Goal: Task Accomplishment & Management: Complete application form

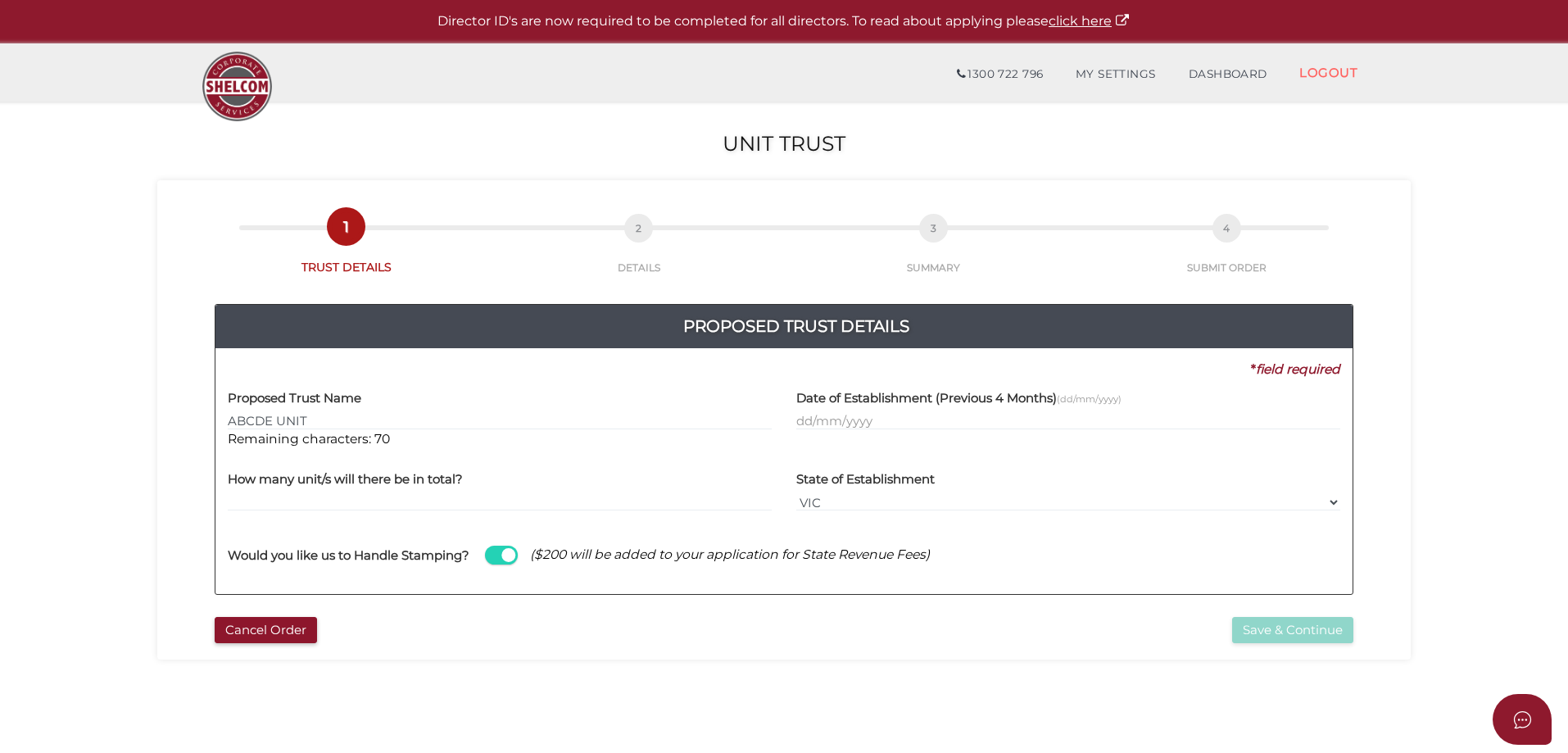
type input "ABCDE UNIT"
click at [805, 404] on h4 "Date of Establishment (Previous 4 Months) (dd/mm/yyyy)" at bounding box center [958, 399] width 325 height 14
click at [808, 418] on input "text" at bounding box center [1068, 421] width 544 height 18
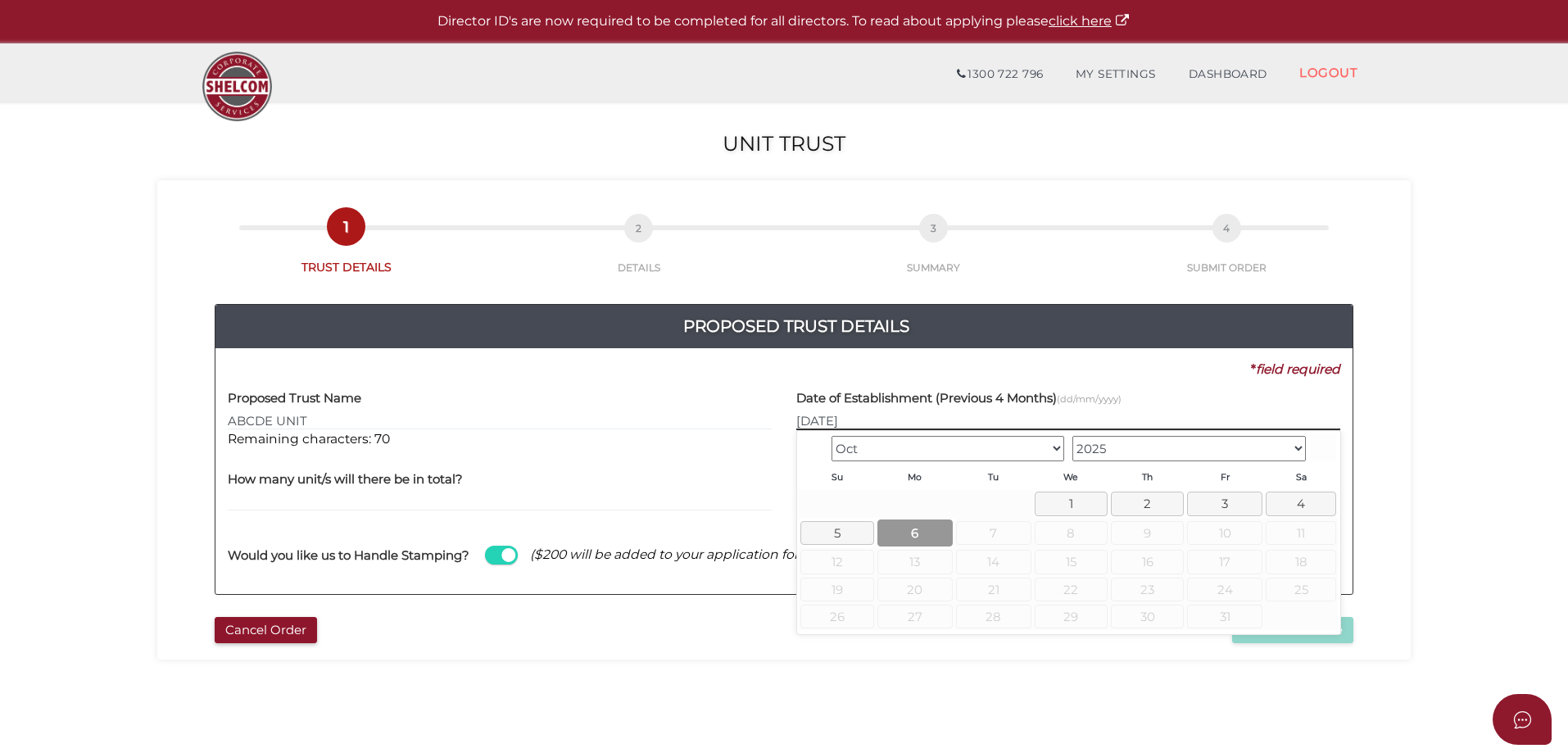
type input "06/10/2025"
click at [906, 536] on link "6" at bounding box center [915, 533] width 75 height 27
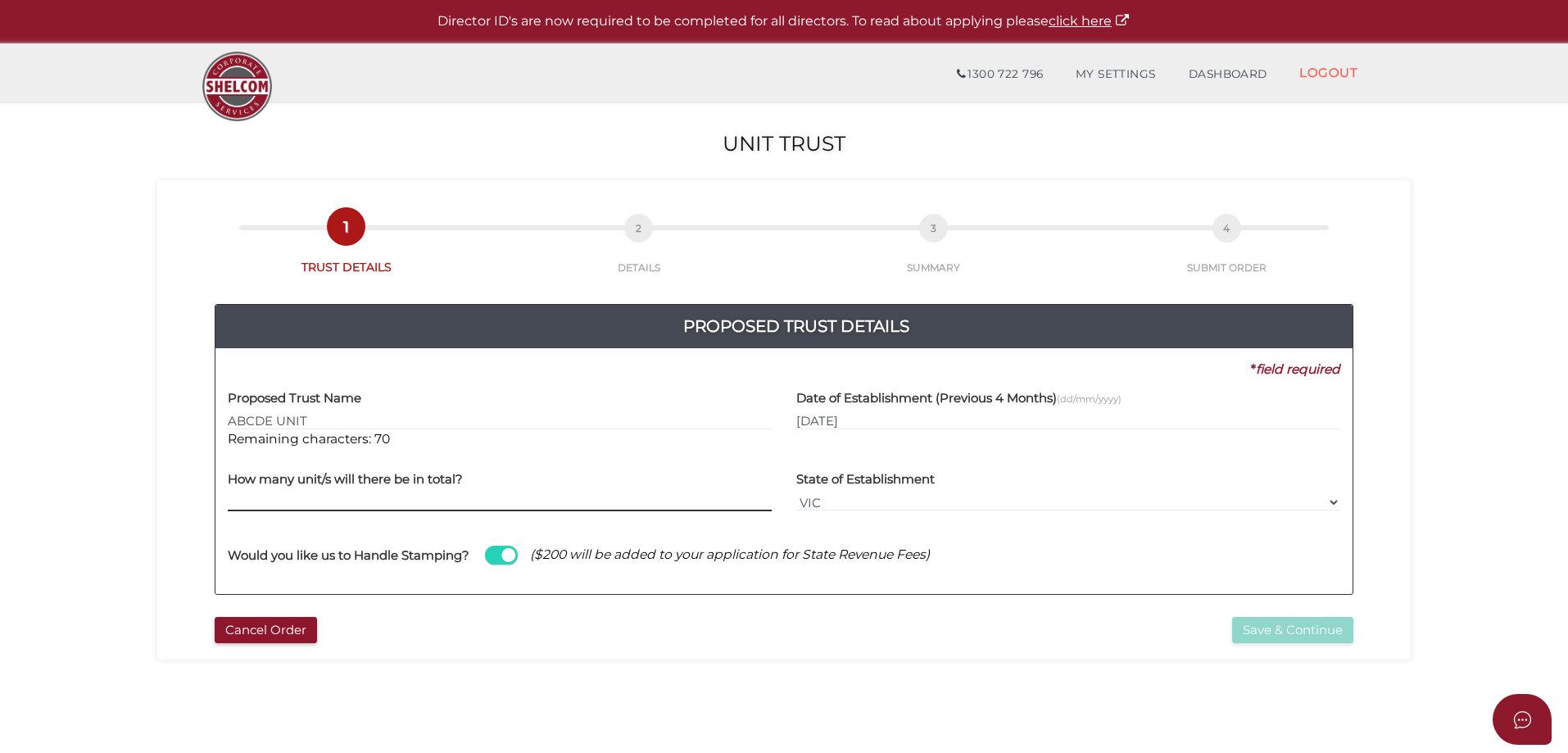
click at [234, 506] on input "text" at bounding box center [500, 502] width 544 height 18
type input "100"
click at [1281, 633] on button "Save & Continue" at bounding box center [1293, 630] width 122 height 27
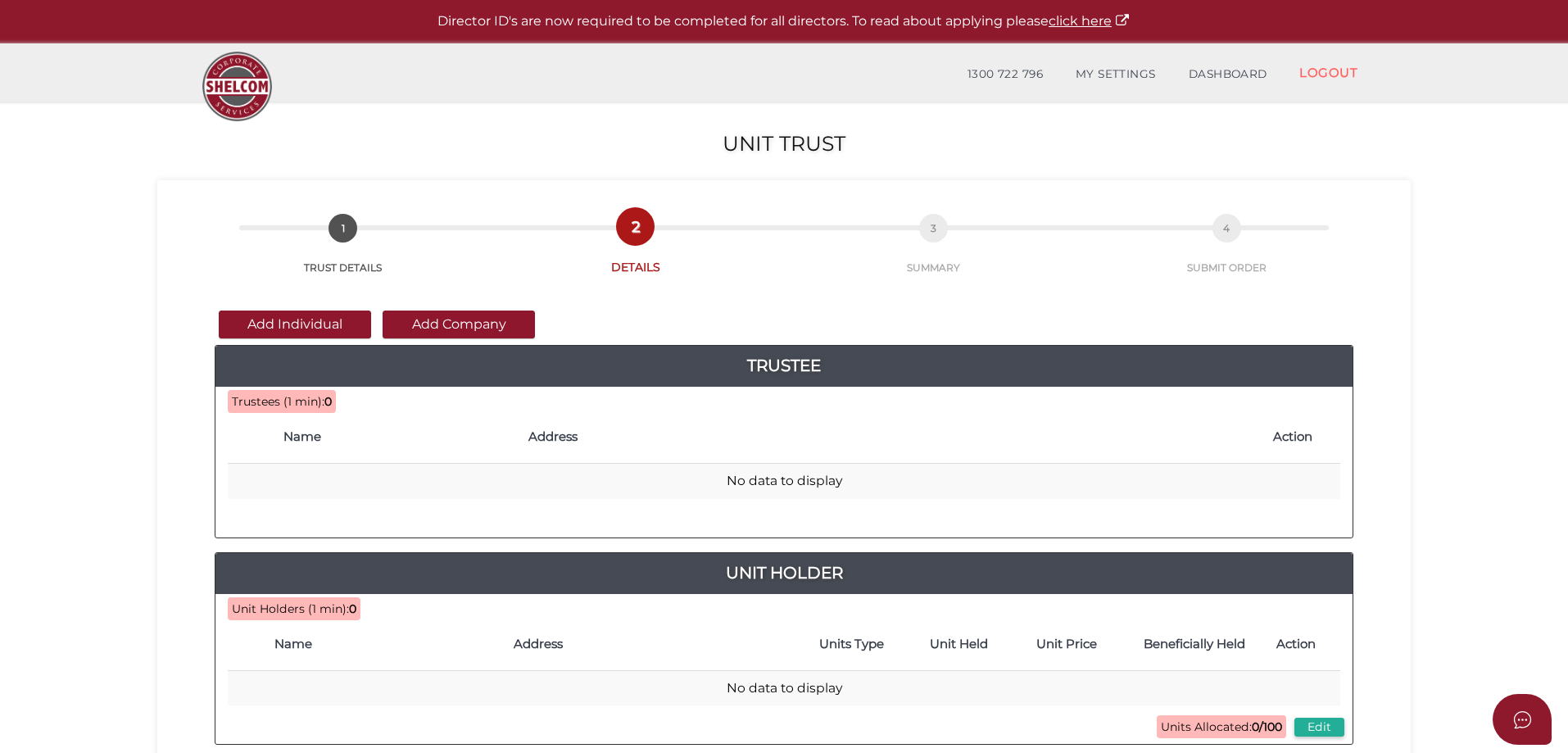
scroll to position [82, 0]
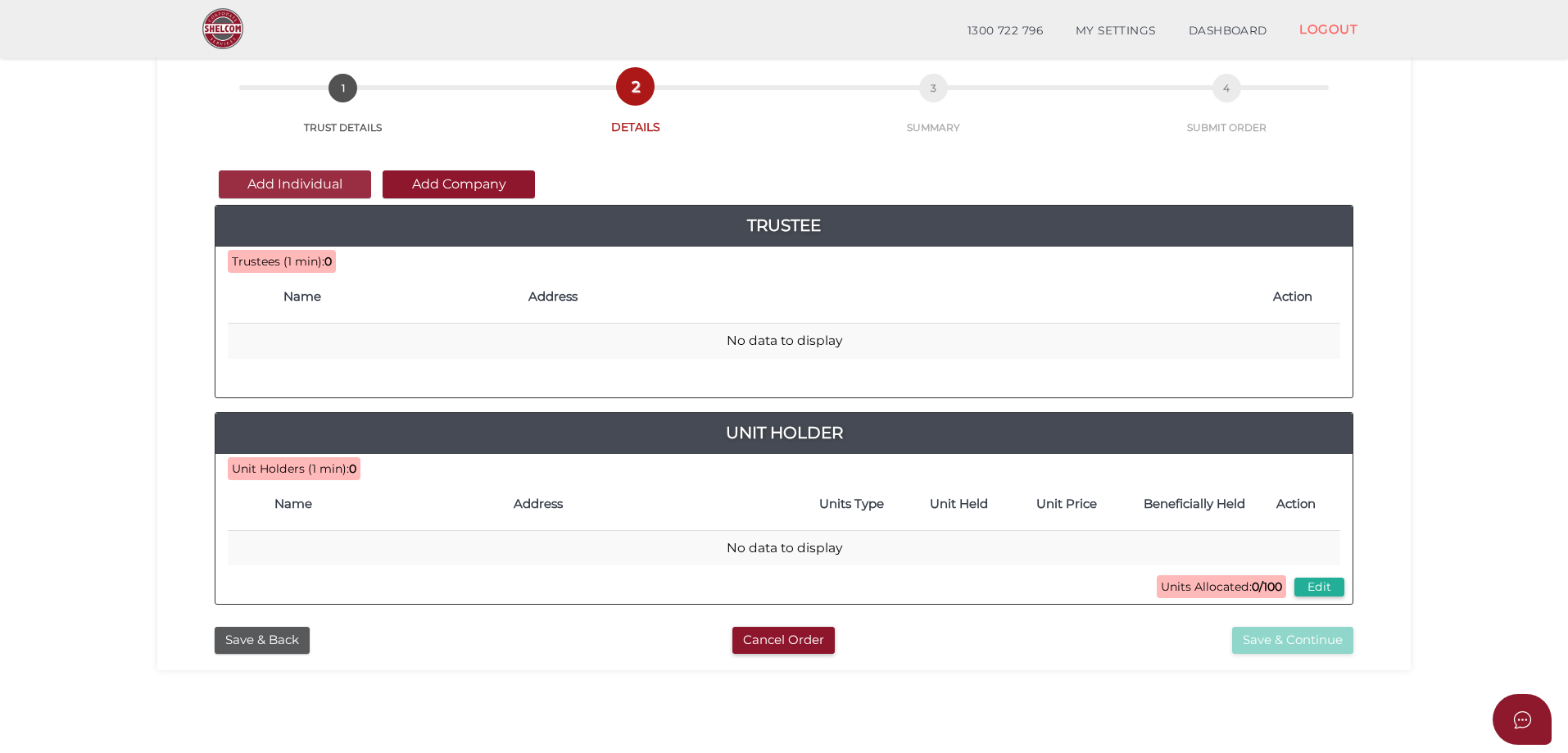
click at [267, 183] on button "Add Individual" at bounding box center [295, 184] width 152 height 28
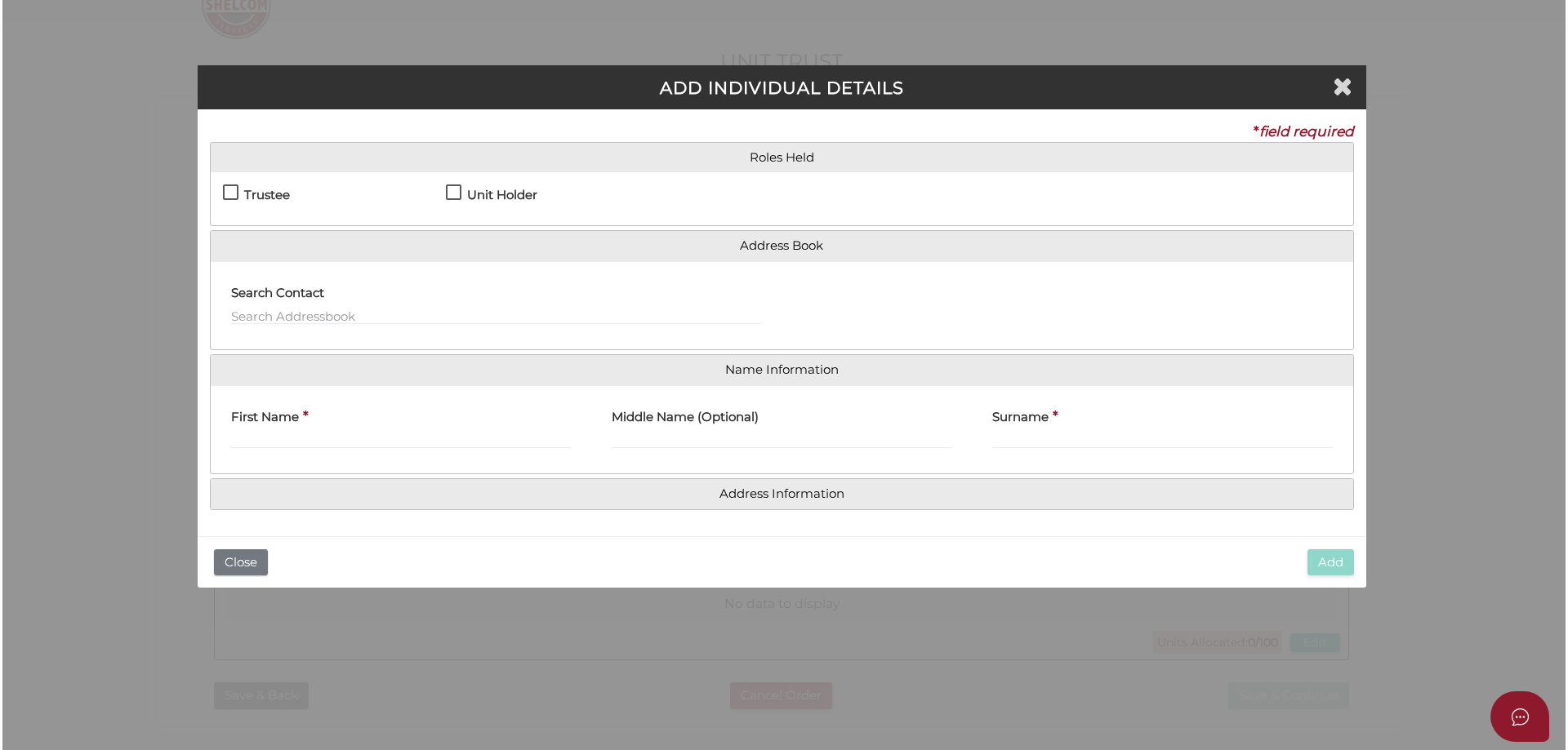
scroll to position [0, 0]
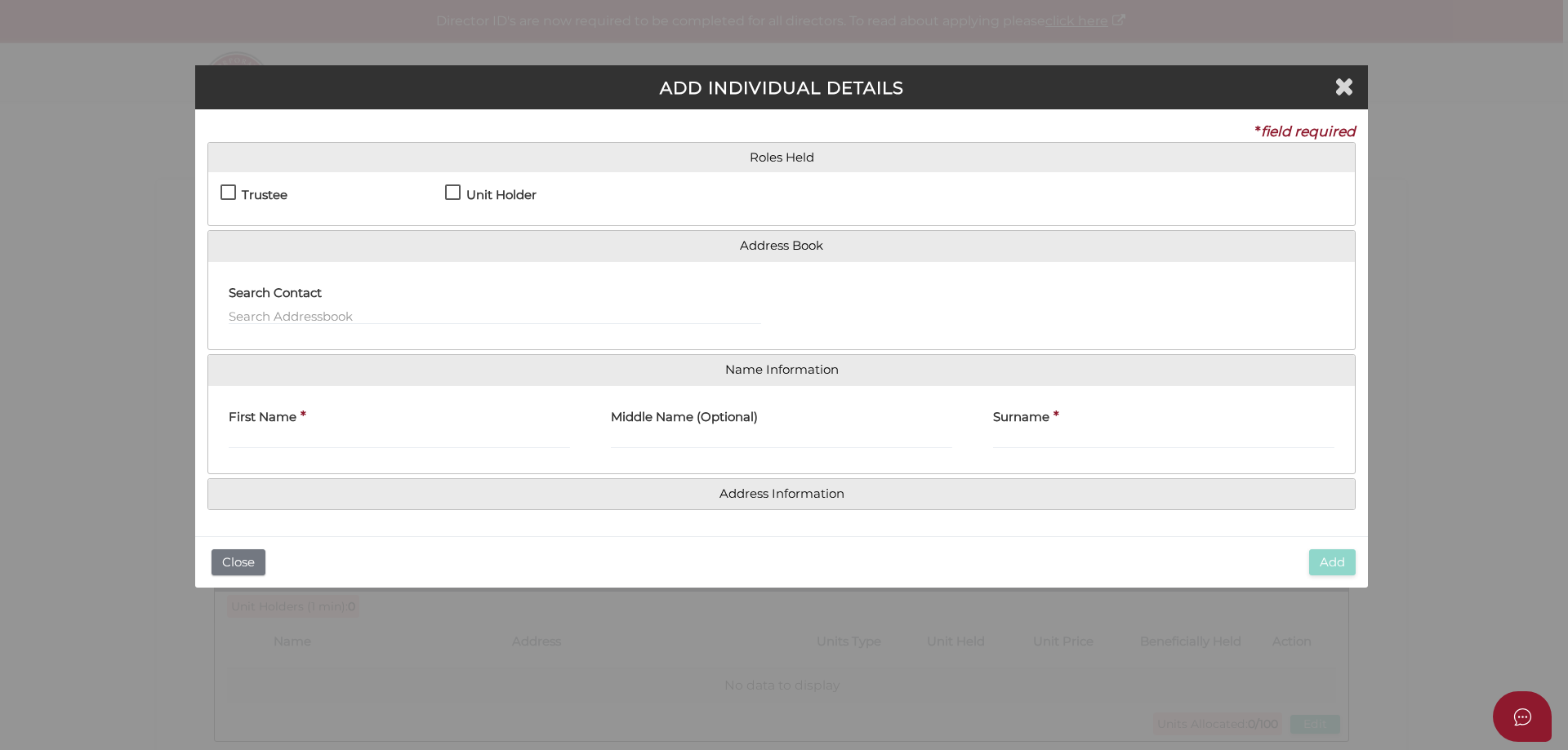
click at [455, 197] on label "Unit Holder" at bounding box center [491, 198] width 91 height 20
checkbox input "true"
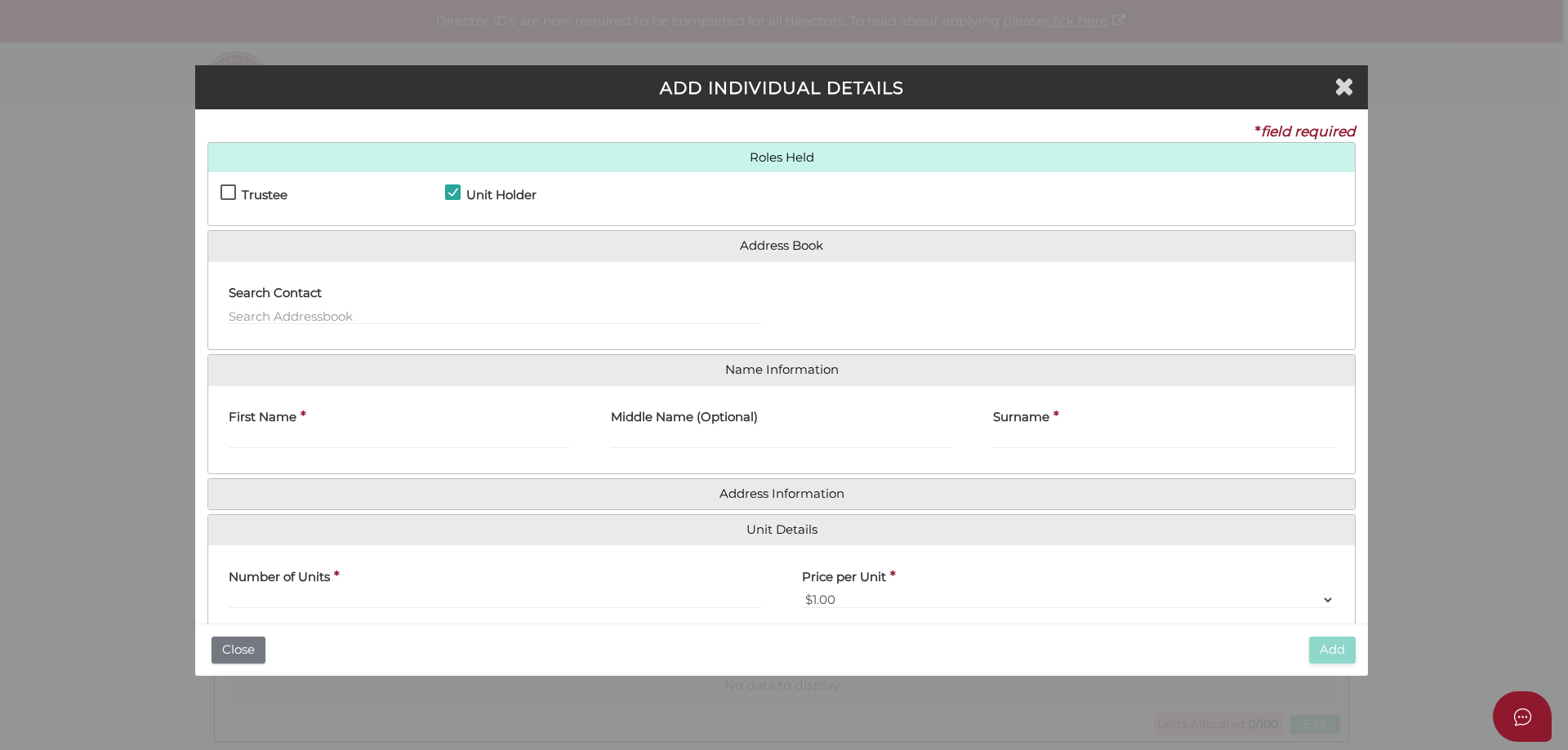
click at [300, 431] on div "First Name *" at bounding box center [399, 423] width 341 height 51
click at [303, 440] on input "First Name" at bounding box center [399, 439] width 341 height 18
type input "Brett"
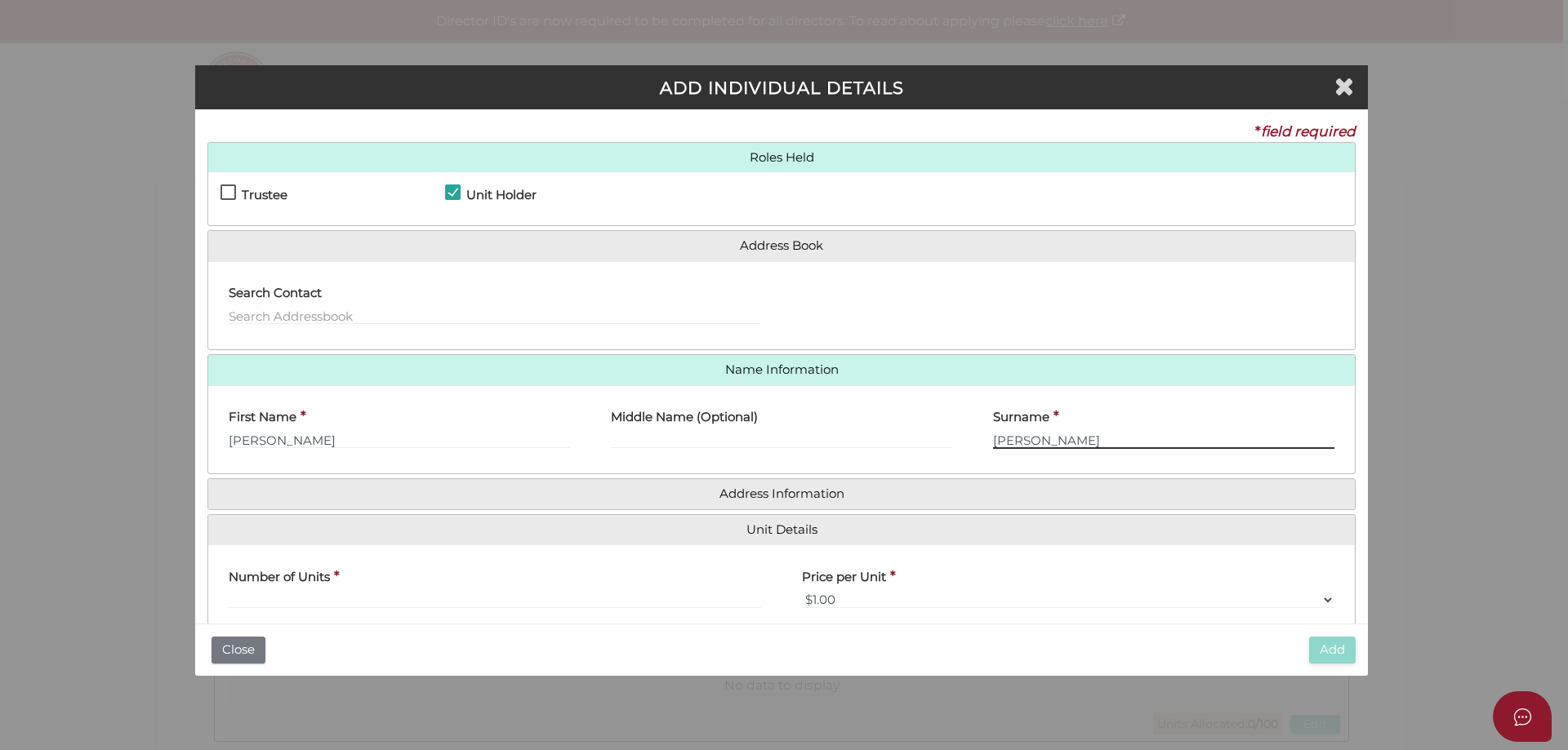
type input "McKinnon"
click at [269, 599] on input "text" at bounding box center [494, 600] width 532 height 18
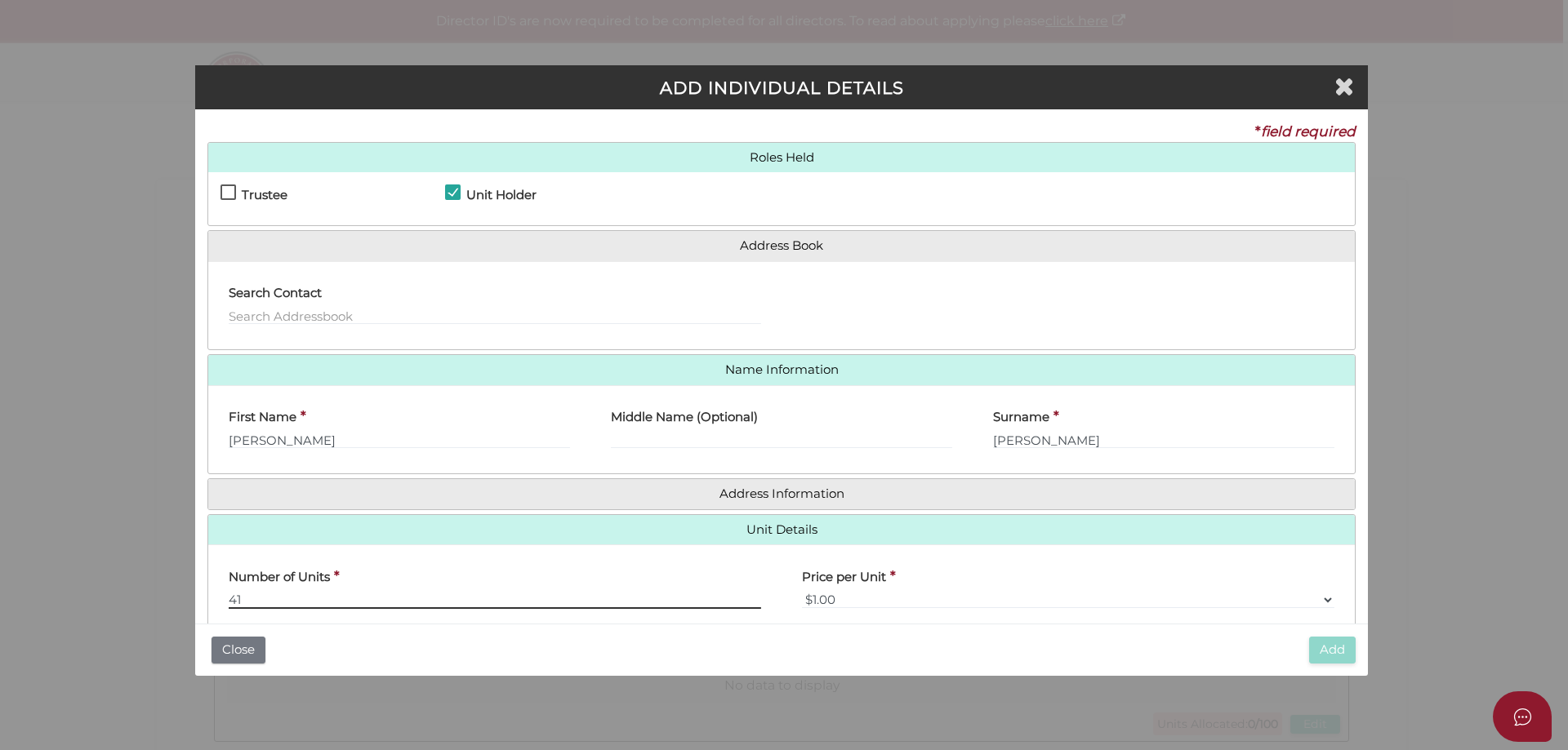
type input "4"
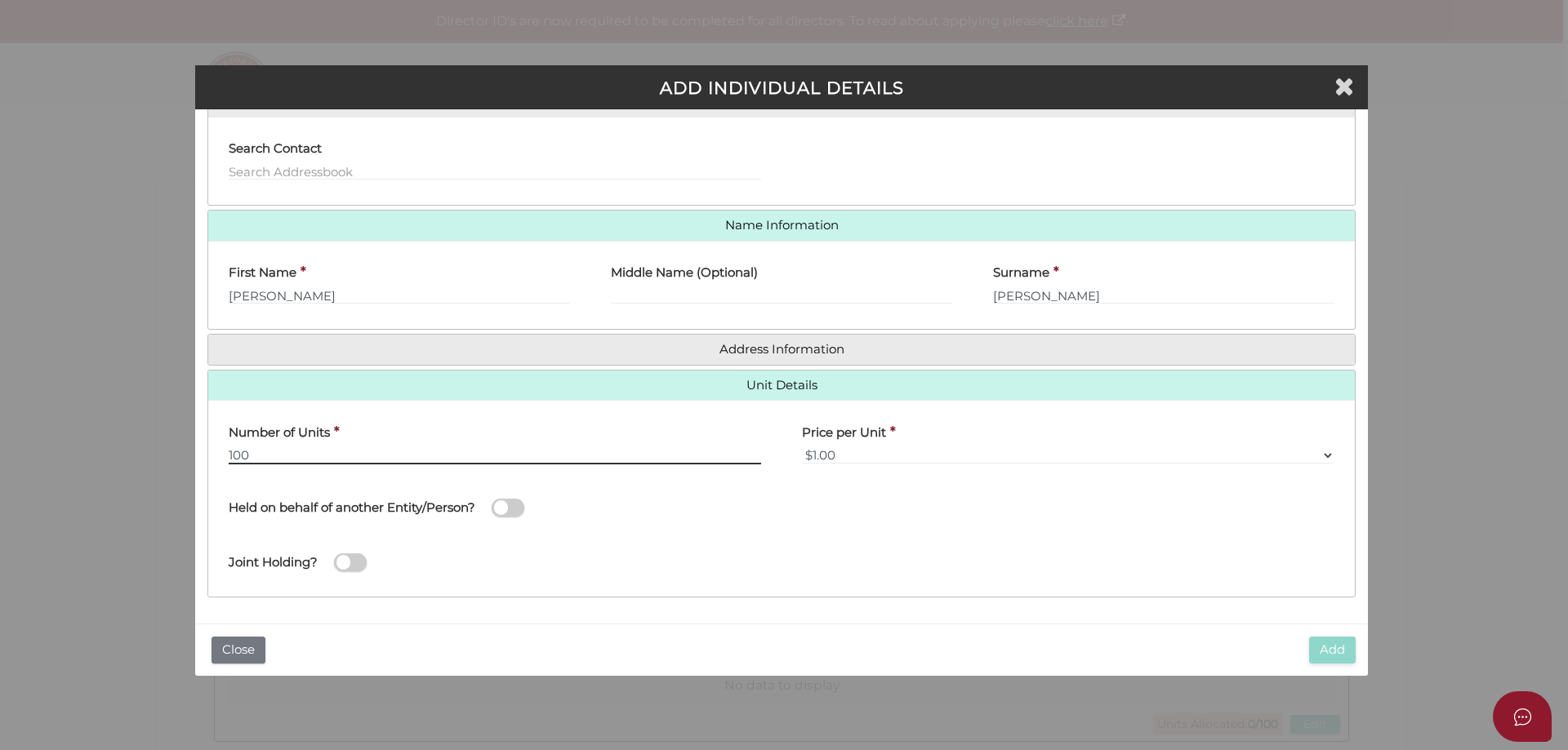
type input "100"
click at [524, 505] on span at bounding box center [508, 509] width 33 height 19
click at [0, 0] on input "checkbox" at bounding box center [0, 0] width 0 height 0
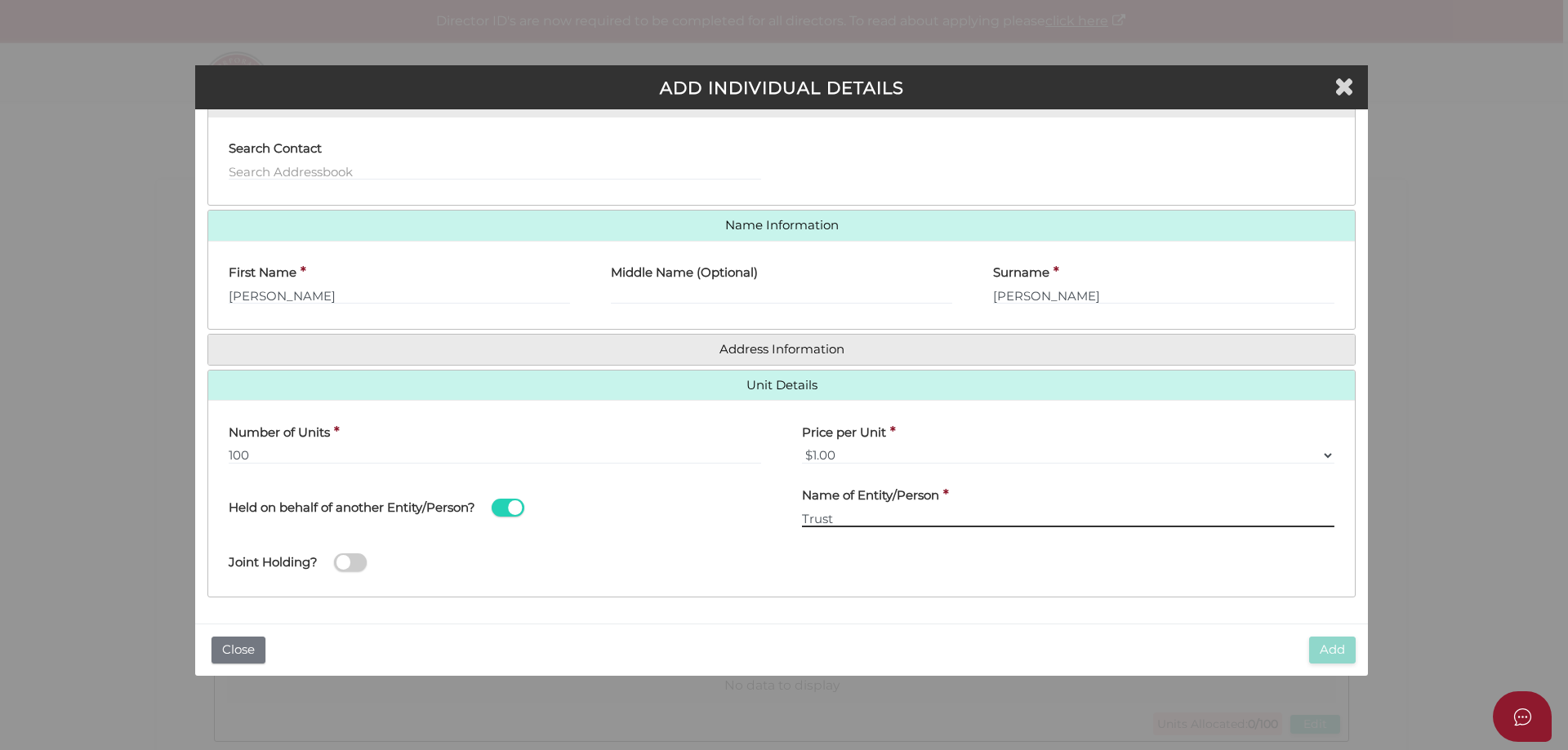
type input "Trust"
click at [360, 568] on span at bounding box center [350, 562] width 33 height 19
click at [0, 0] on input "checkbox" at bounding box center [0, 0] width 0 height 0
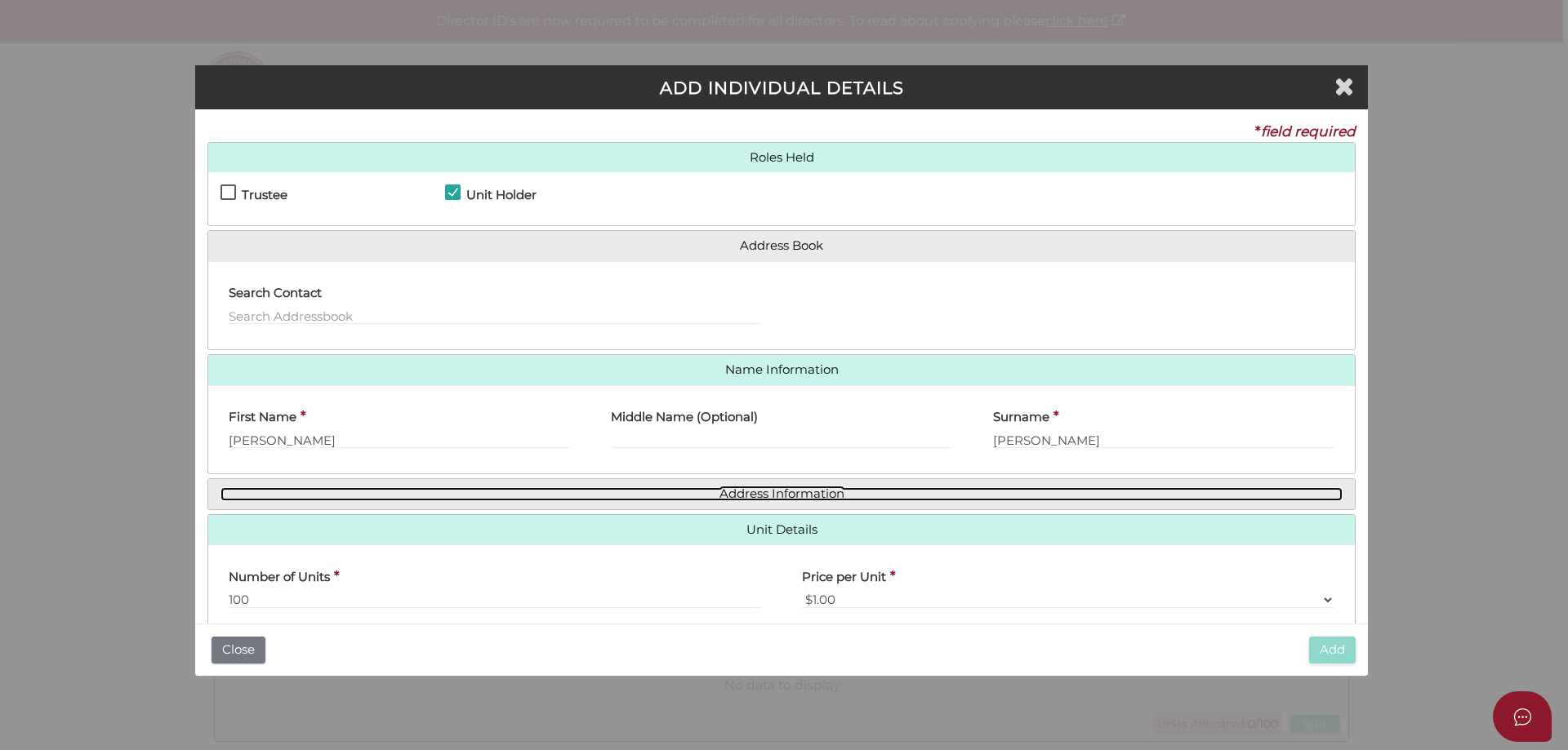
click at [791, 489] on link "Address Information" at bounding box center [781, 494] width 1122 height 13
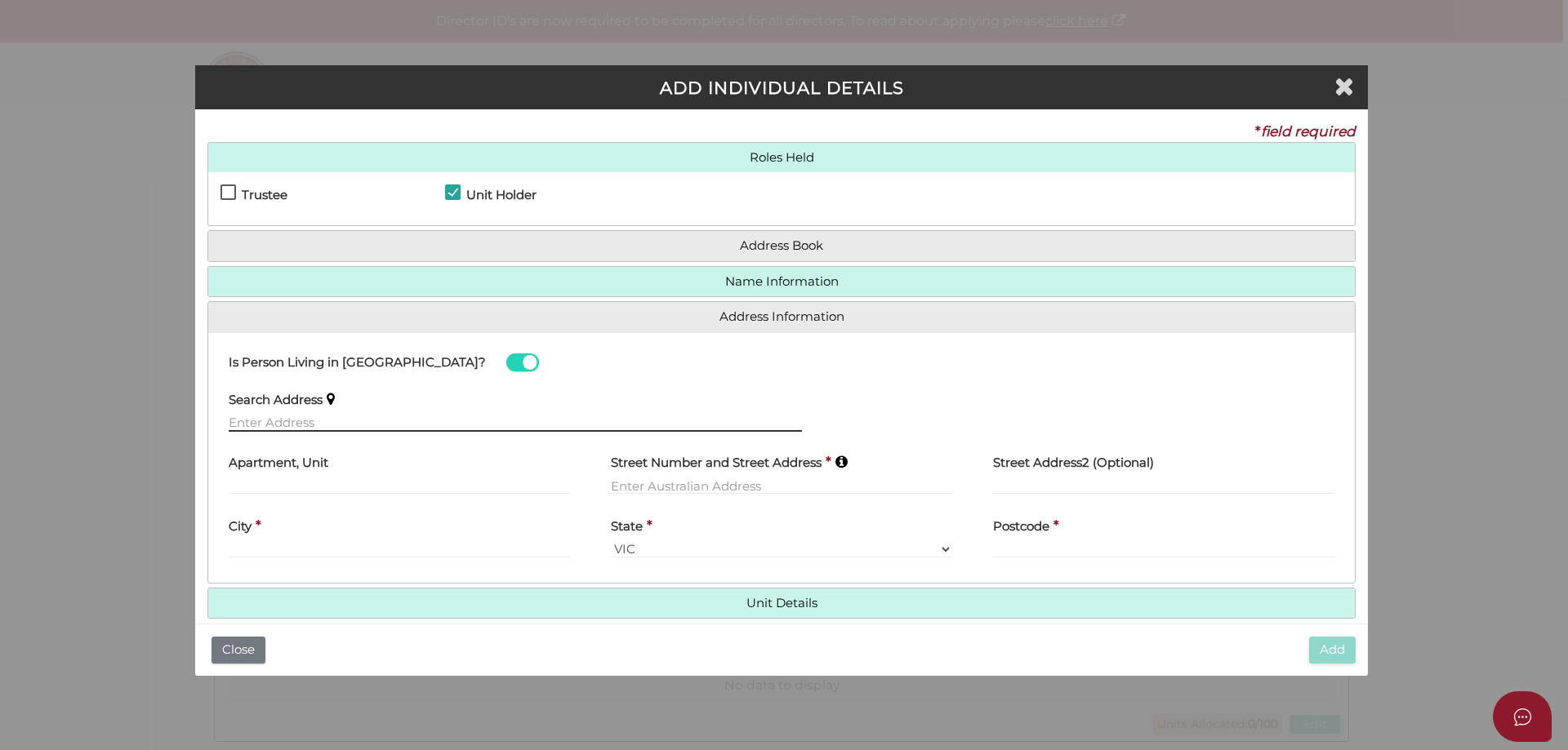
click at [310, 418] on input "text" at bounding box center [516, 422] width 573 height 18
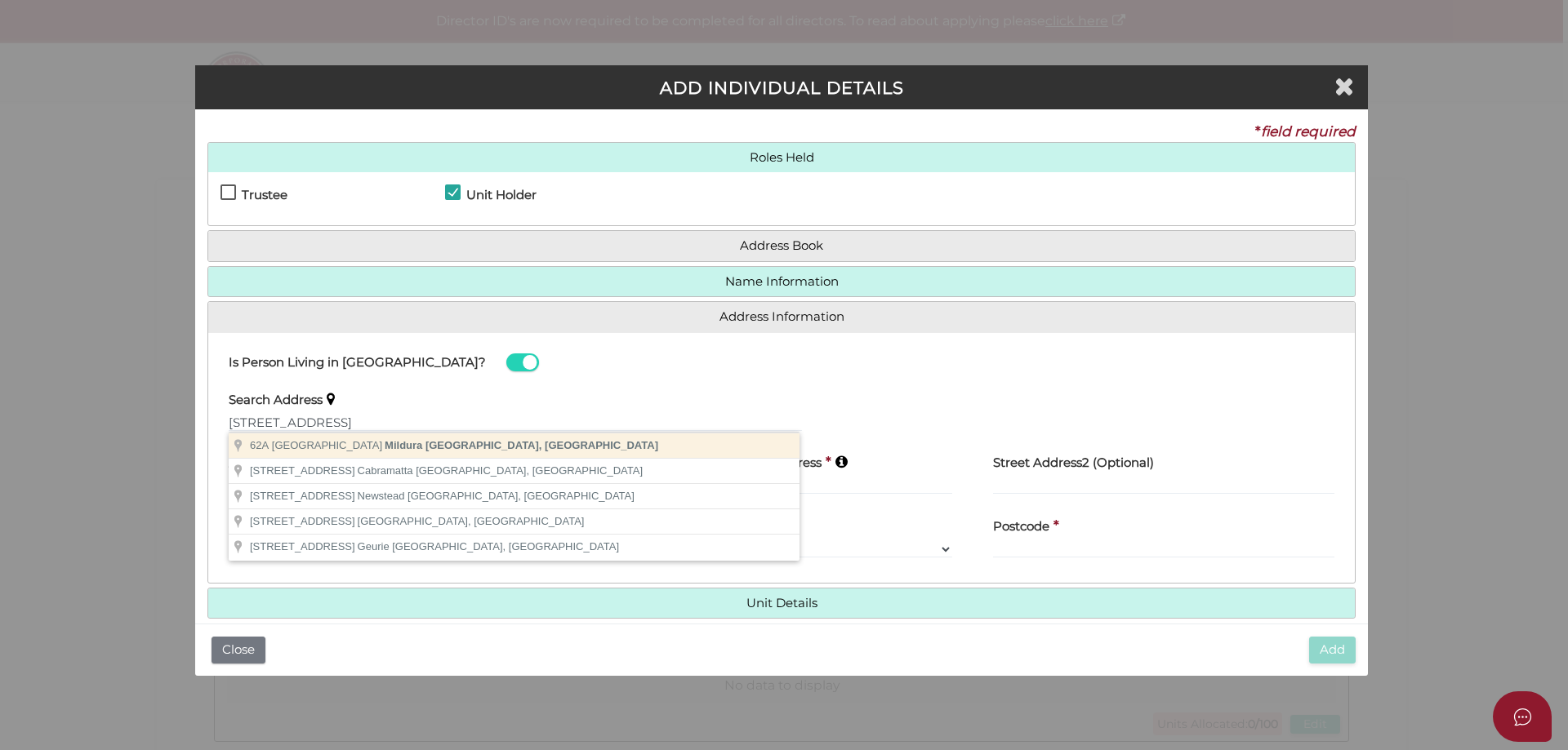
type input "62A Lime Avenue, Mildura VIC, Australia"
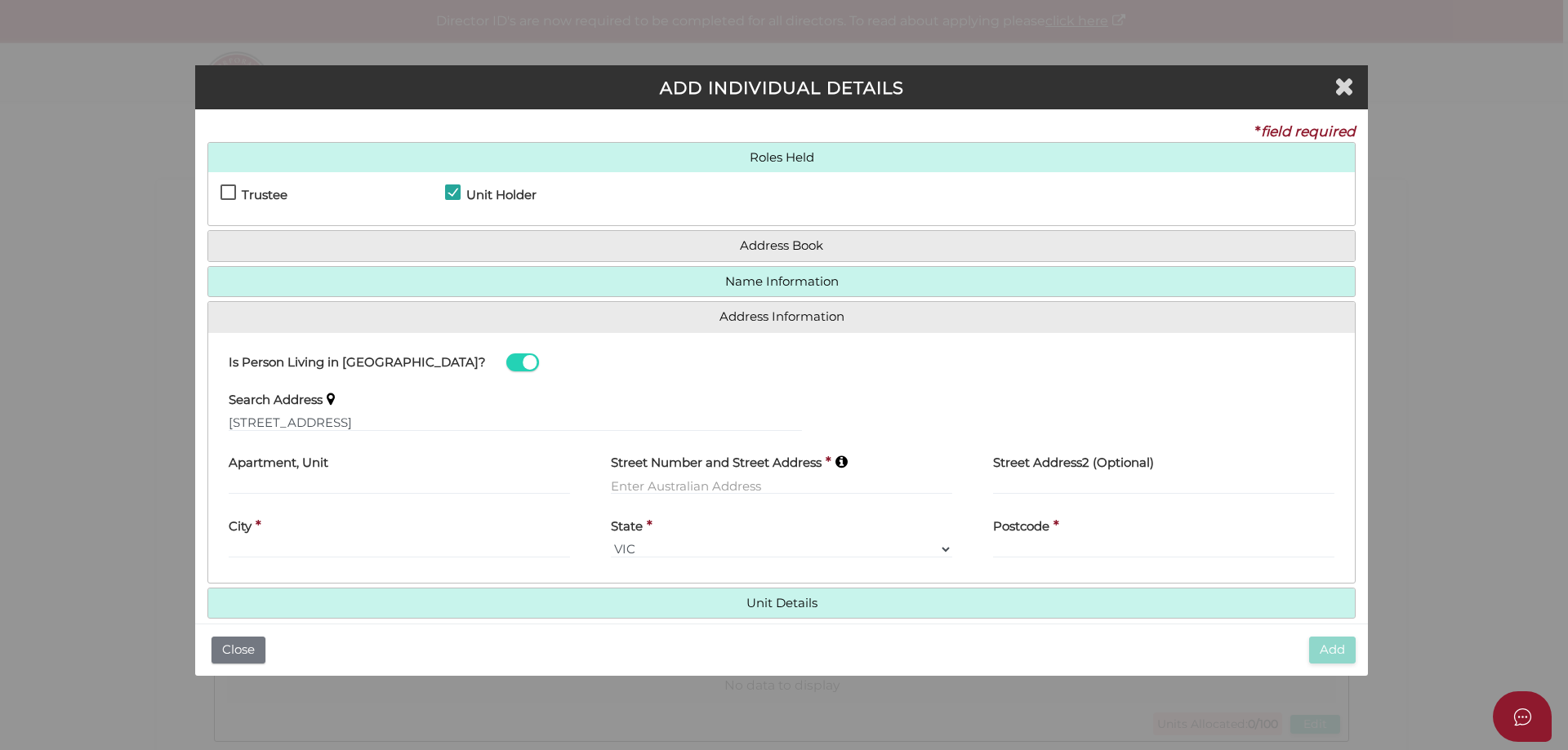
type input "62A Lime Avenue"
type input "Mildura"
select select "VIC"
type input "3500"
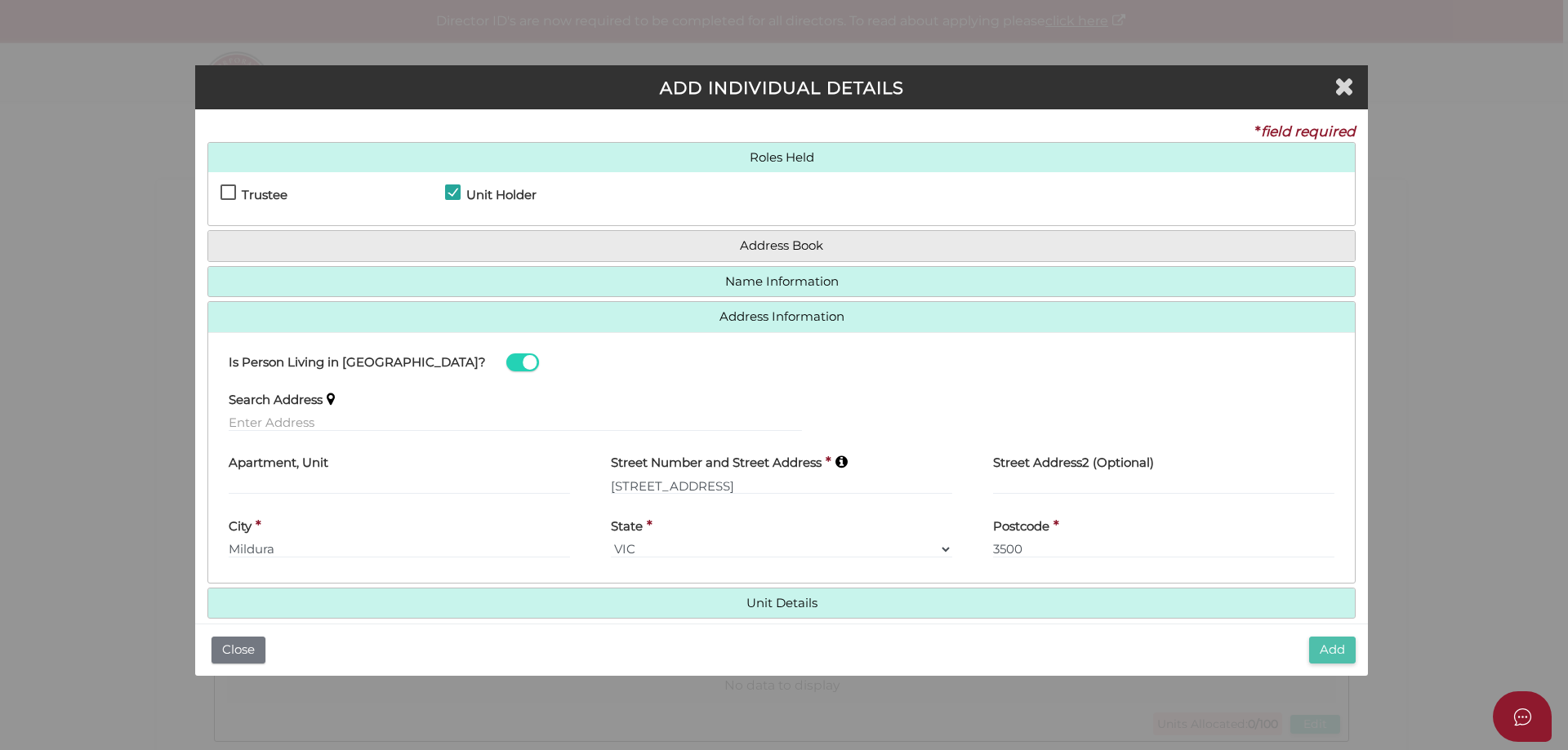
click at [1319, 656] on button "Add" at bounding box center [1332, 650] width 46 height 27
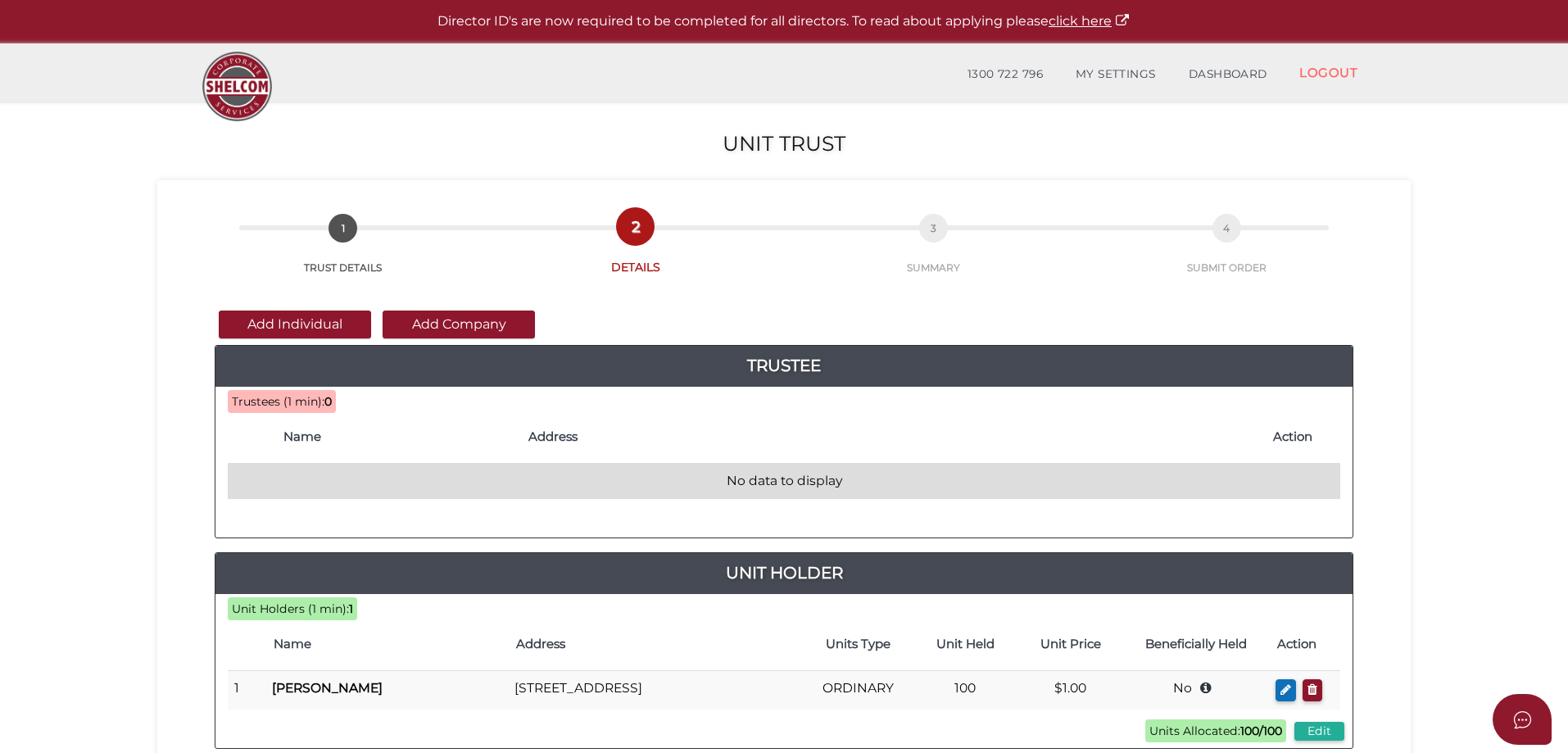
scroll to position [82, 0]
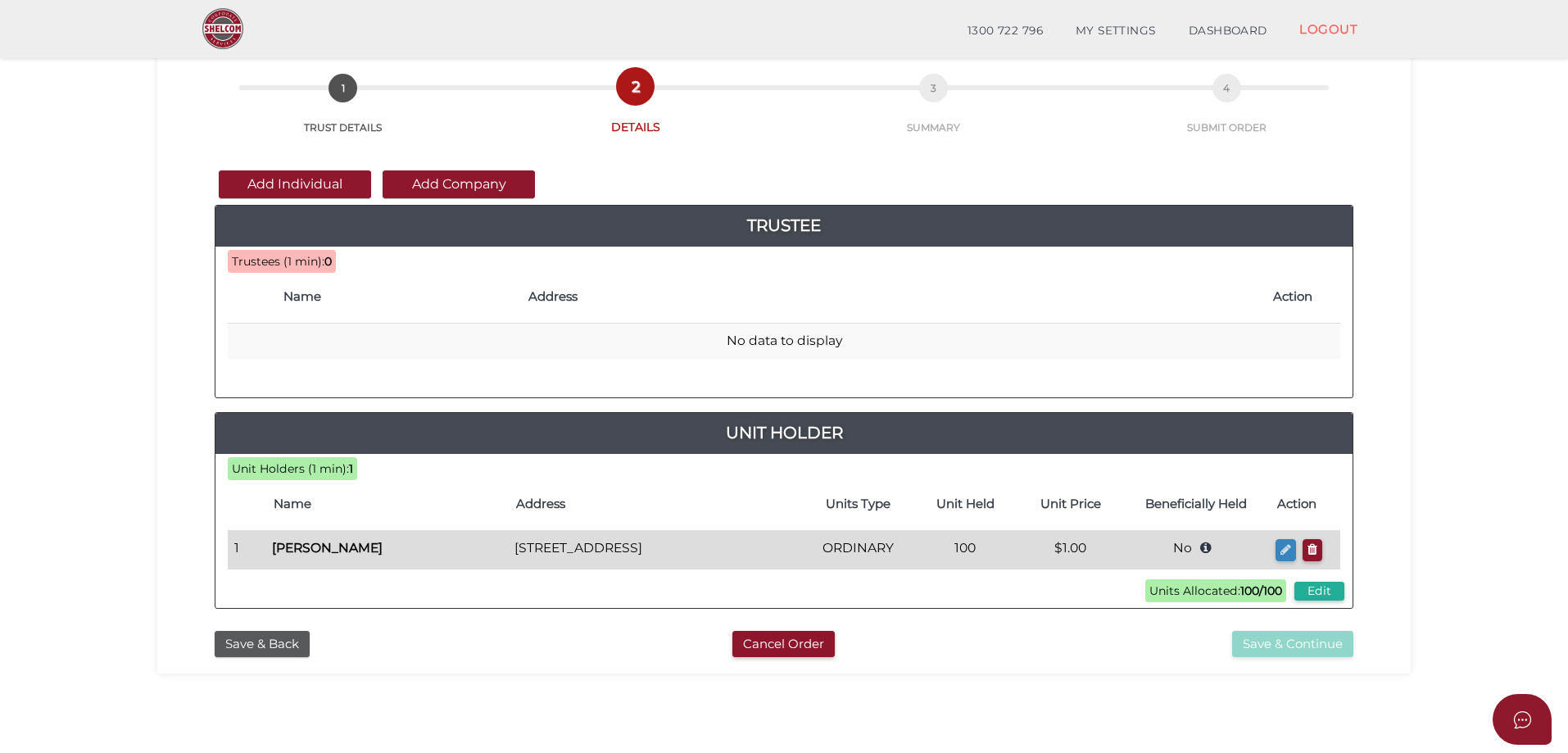
click at [1286, 552] on icon "button" at bounding box center [1285, 549] width 11 height 13
checkbox input "true"
type input "[PERSON_NAME]"
type input "Mckinnon"
type input "100"
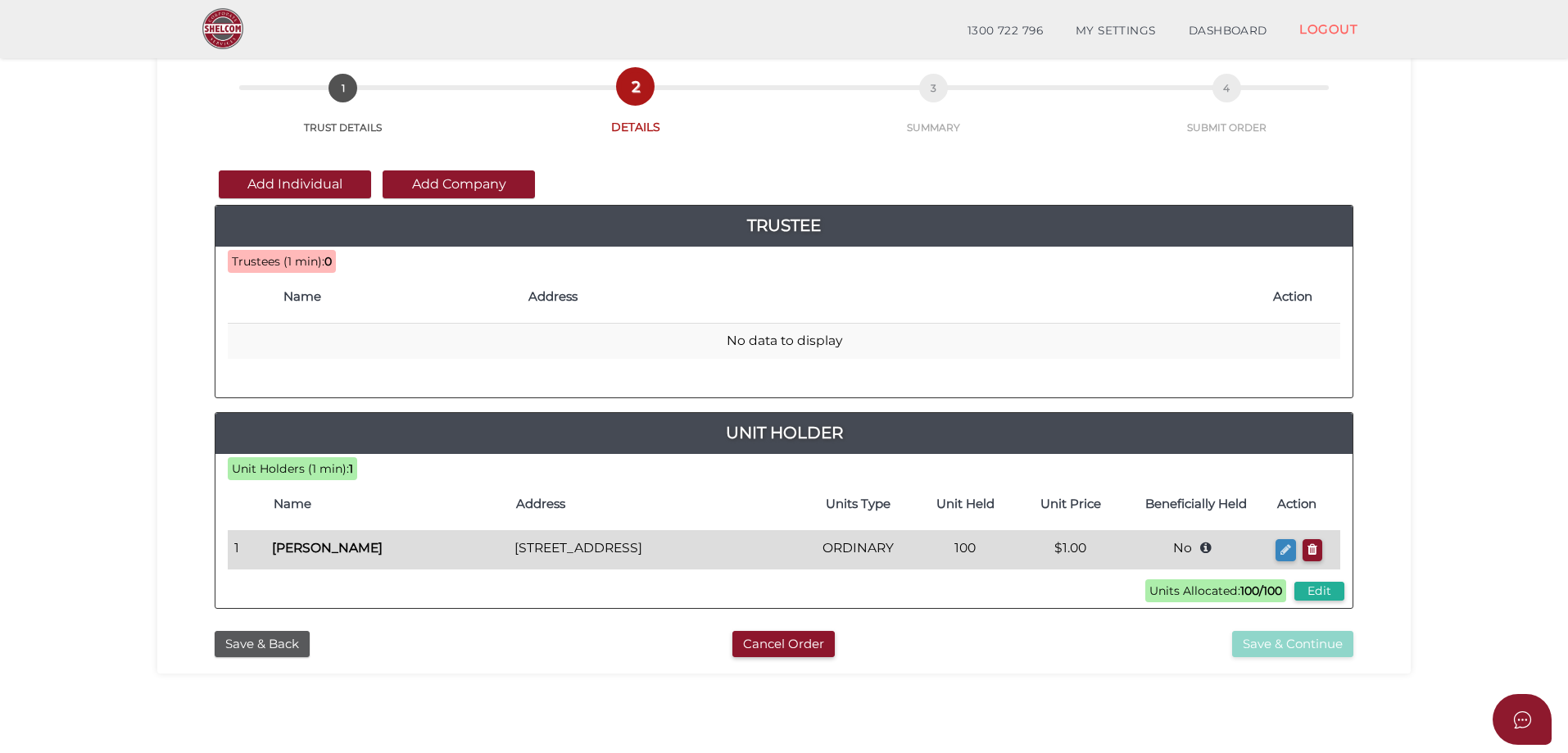
select select "$1.00"
type input "Trust"
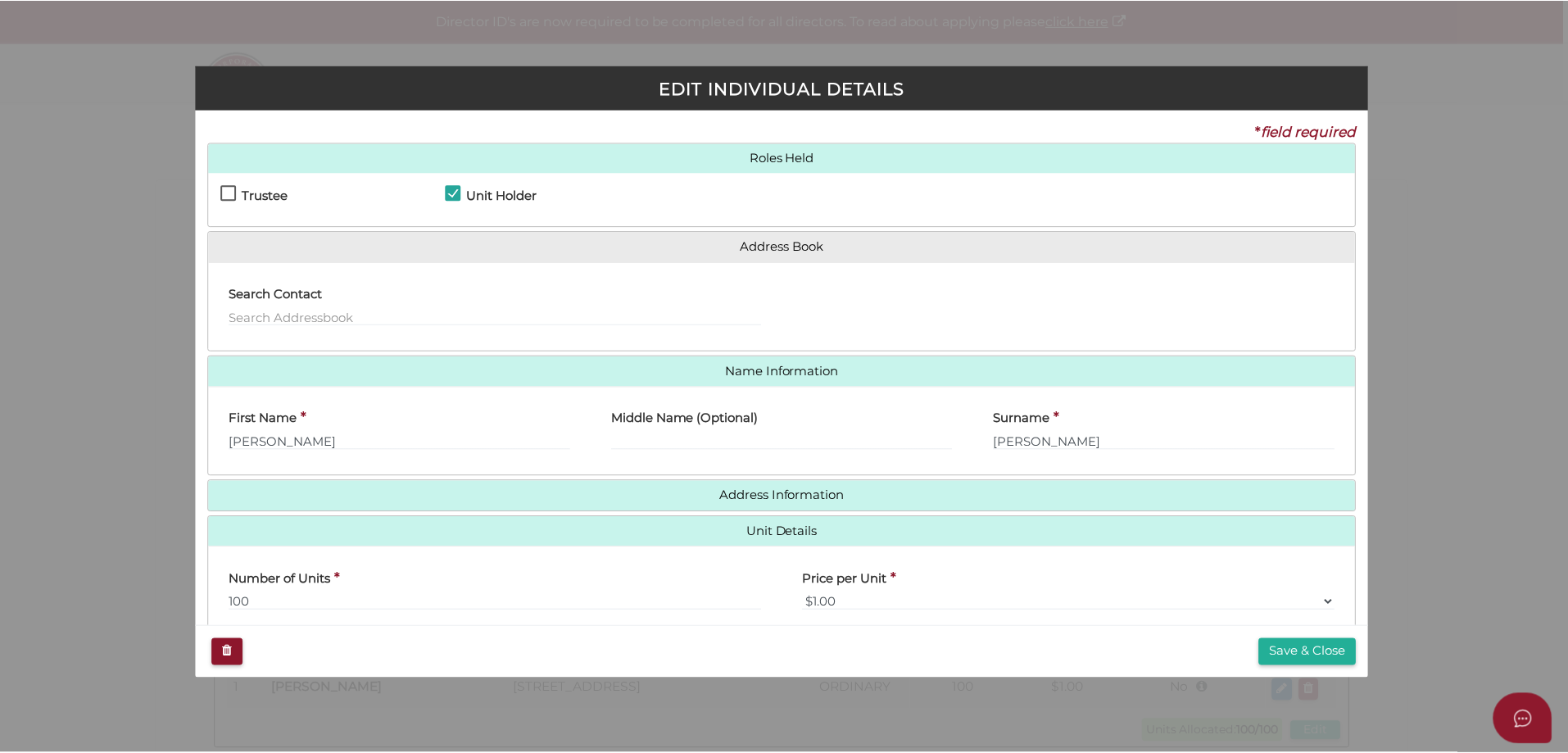
scroll to position [145, 0]
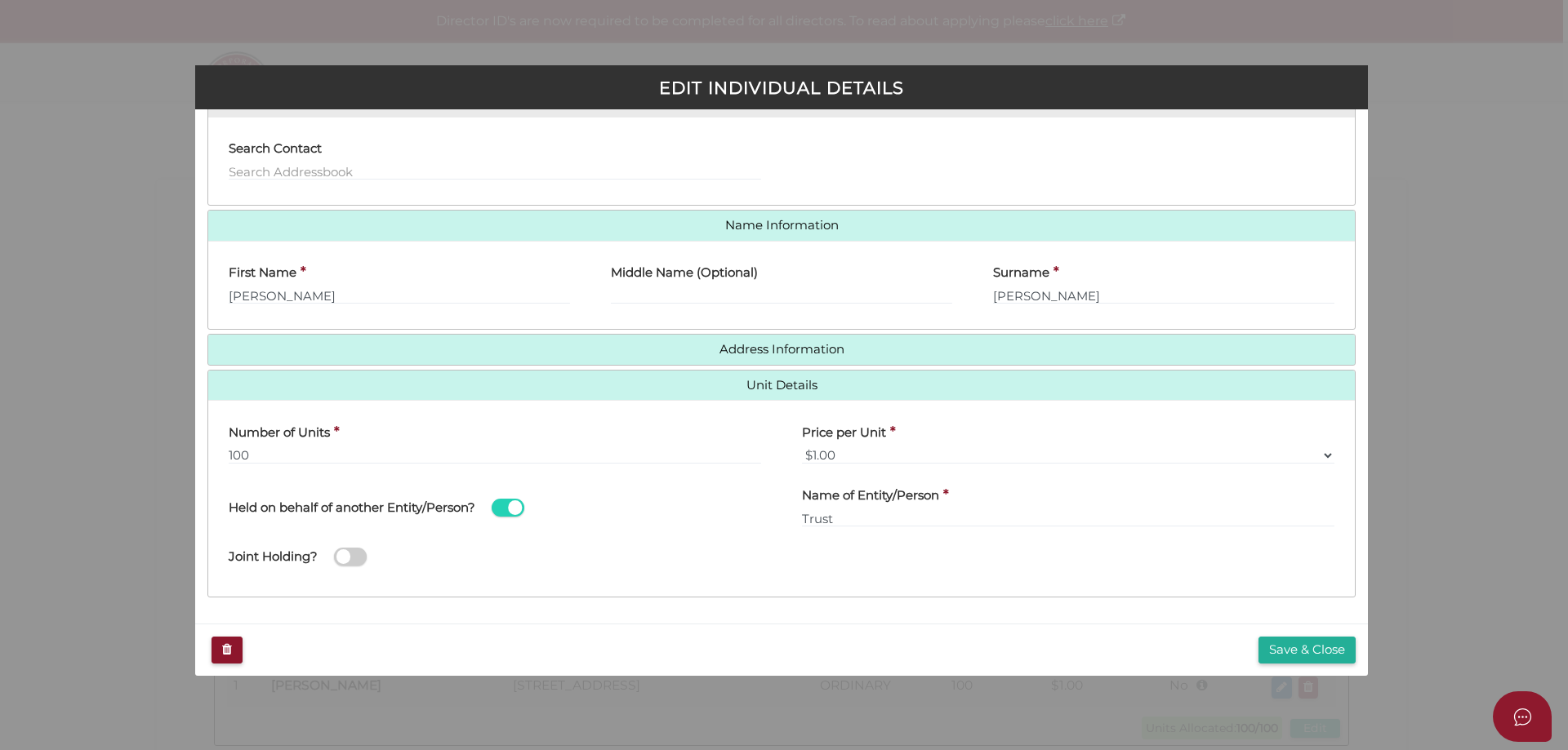
click at [351, 553] on span at bounding box center [350, 558] width 33 height 19
click at [0, 0] on input "checkbox" at bounding box center [0, 0] width 0 height 0
click at [1287, 648] on button "Save & Close" at bounding box center [1306, 650] width 97 height 27
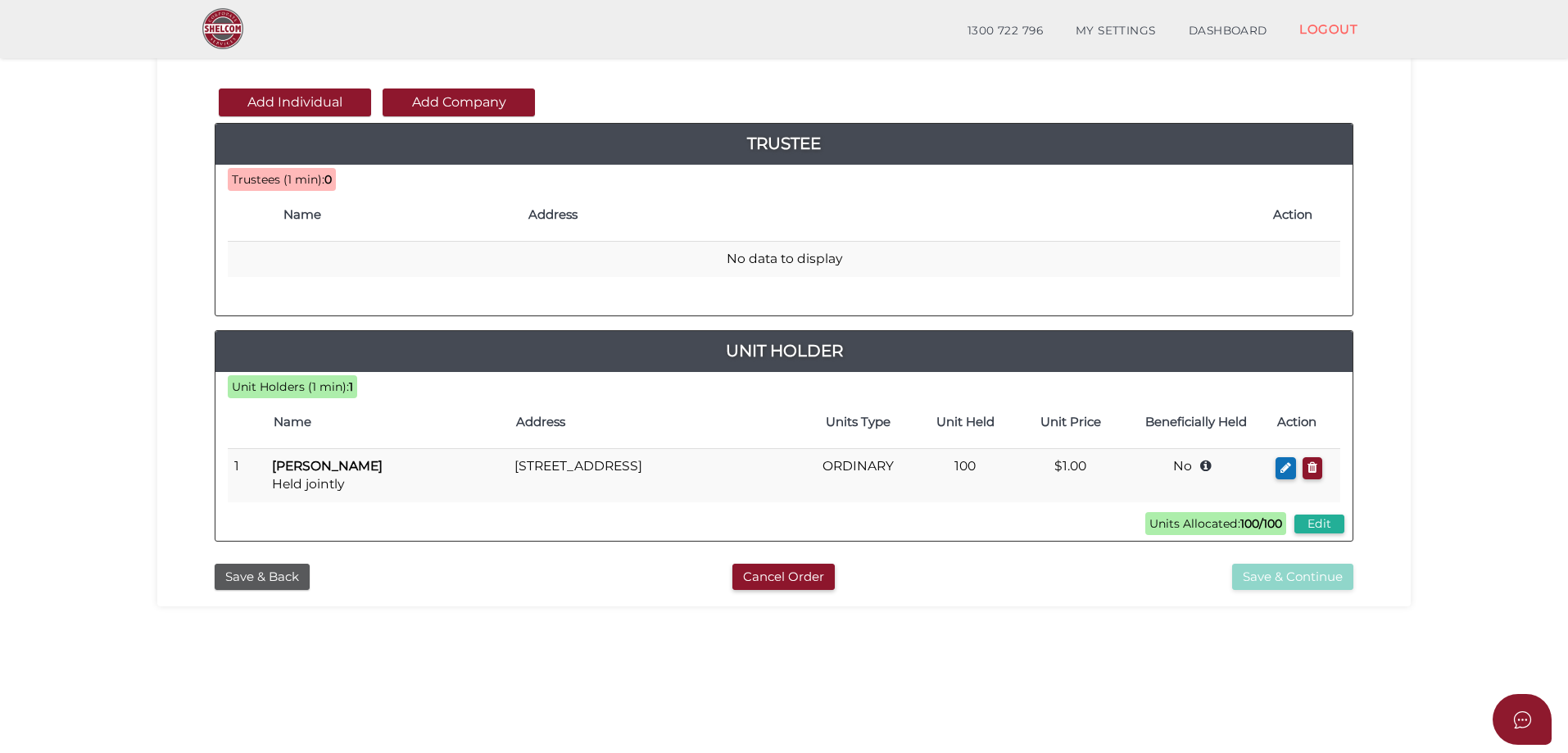
scroll to position [246, 0]
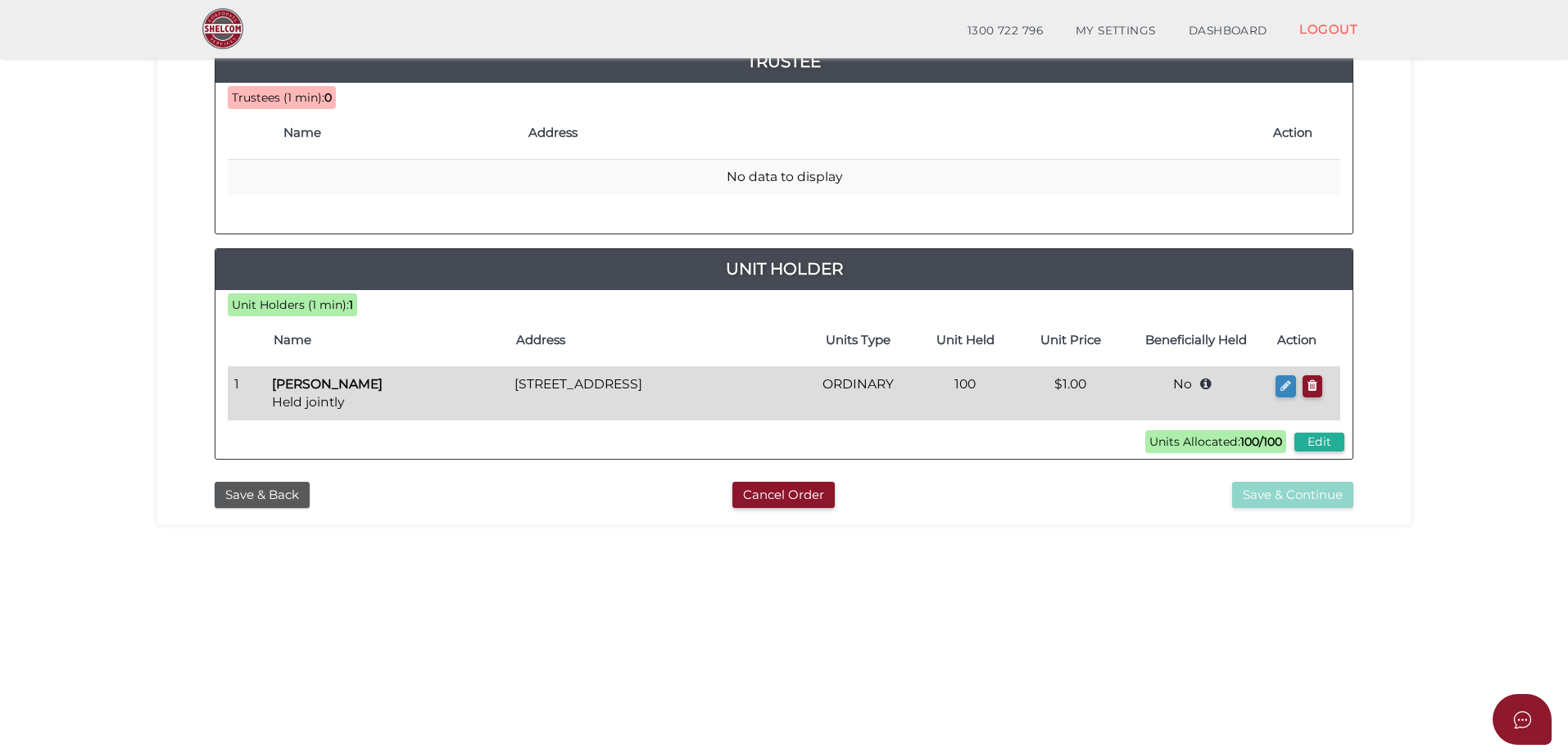
click at [1286, 383] on icon "button" at bounding box center [1285, 385] width 11 height 13
checkbox input "true"
type input "[PERSON_NAME]"
type input "Mckinnon"
type input "100"
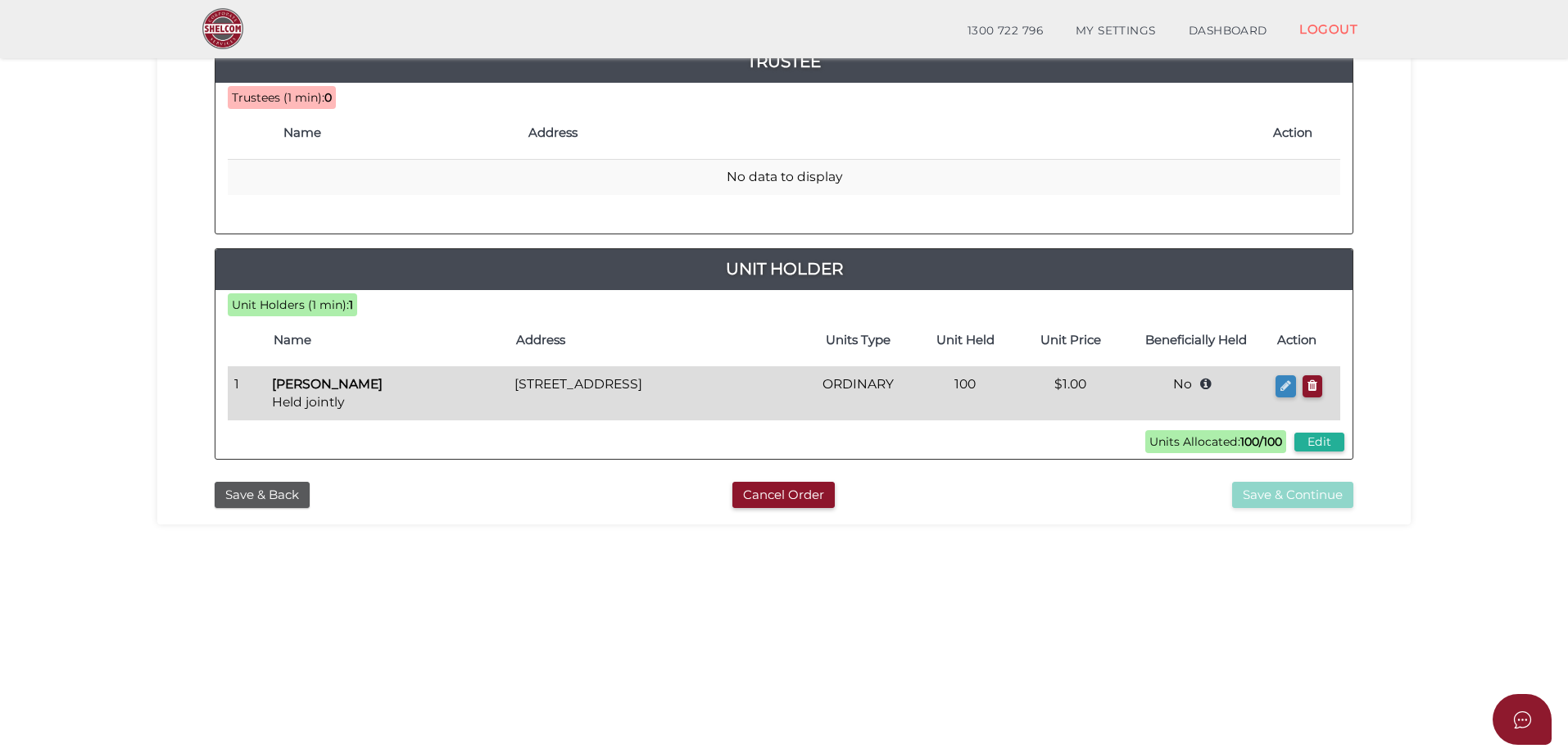
select select "$1.00"
type input "Trust"
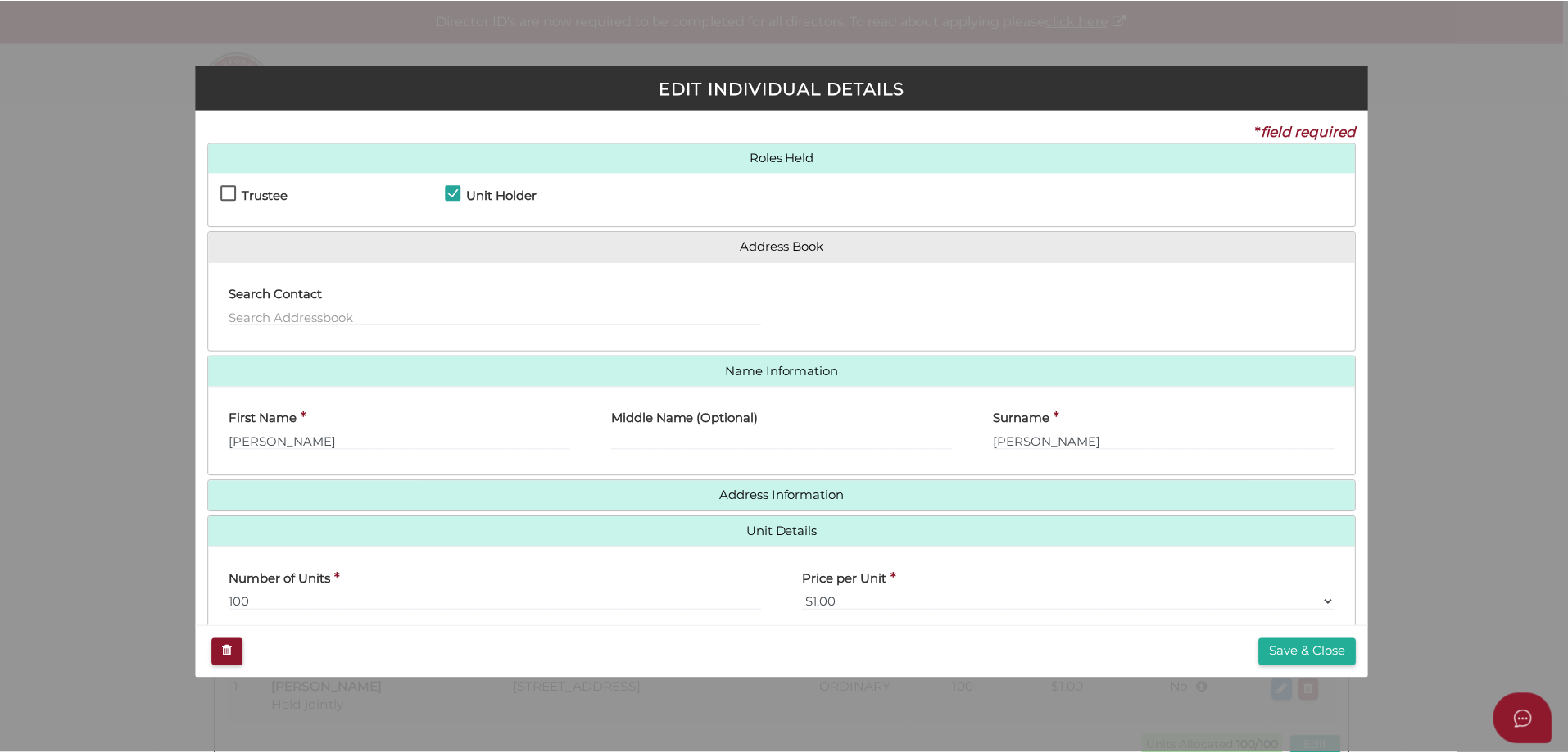
scroll to position [145, 0]
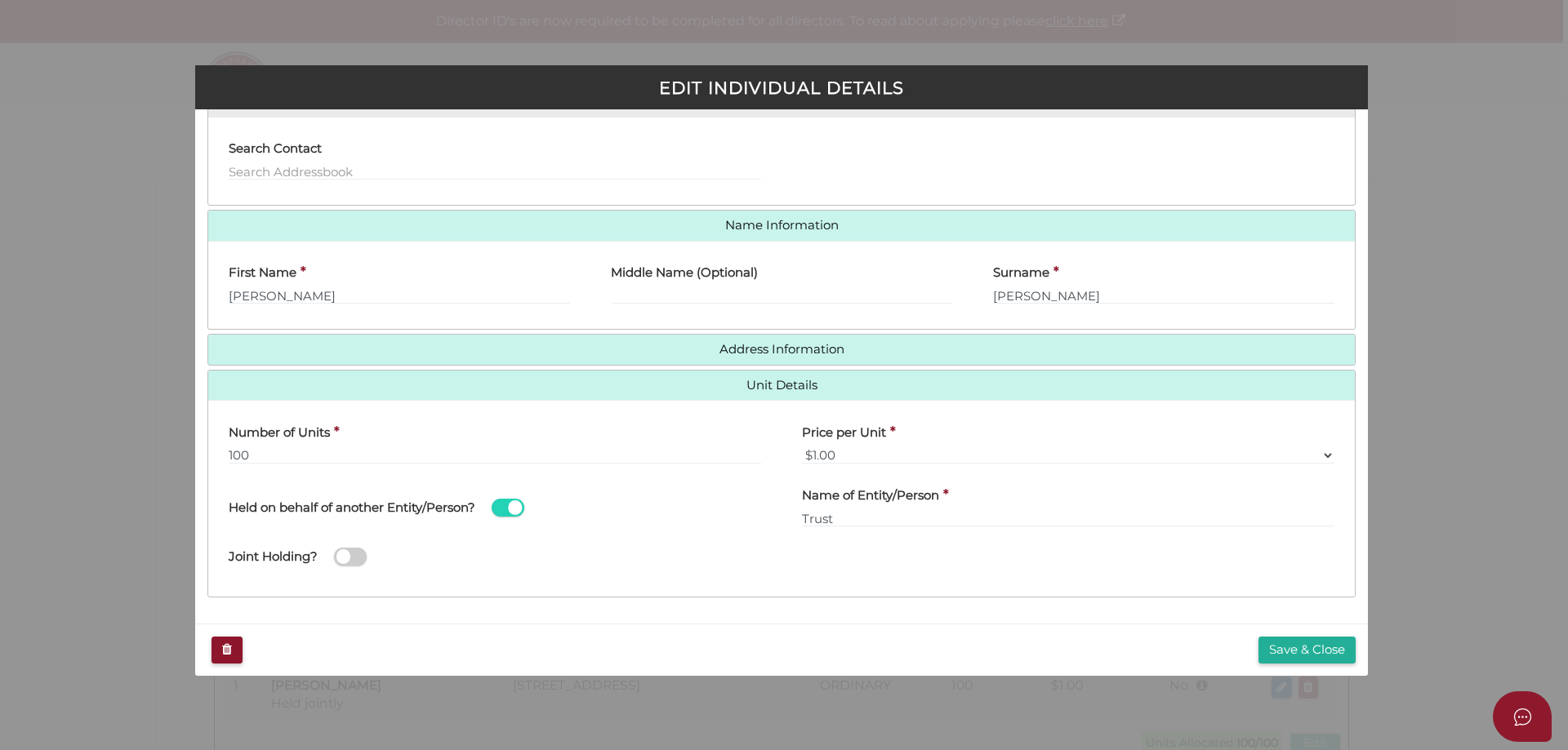
click at [367, 559] on label at bounding box center [350, 558] width 33 height 19
click at [0, 0] on input "checkbox" at bounding box center [0, 0] width 0 height 0
click at [1296, 654] on button "Save & Close" at bounding box center [1306, 650] width 97 height 27
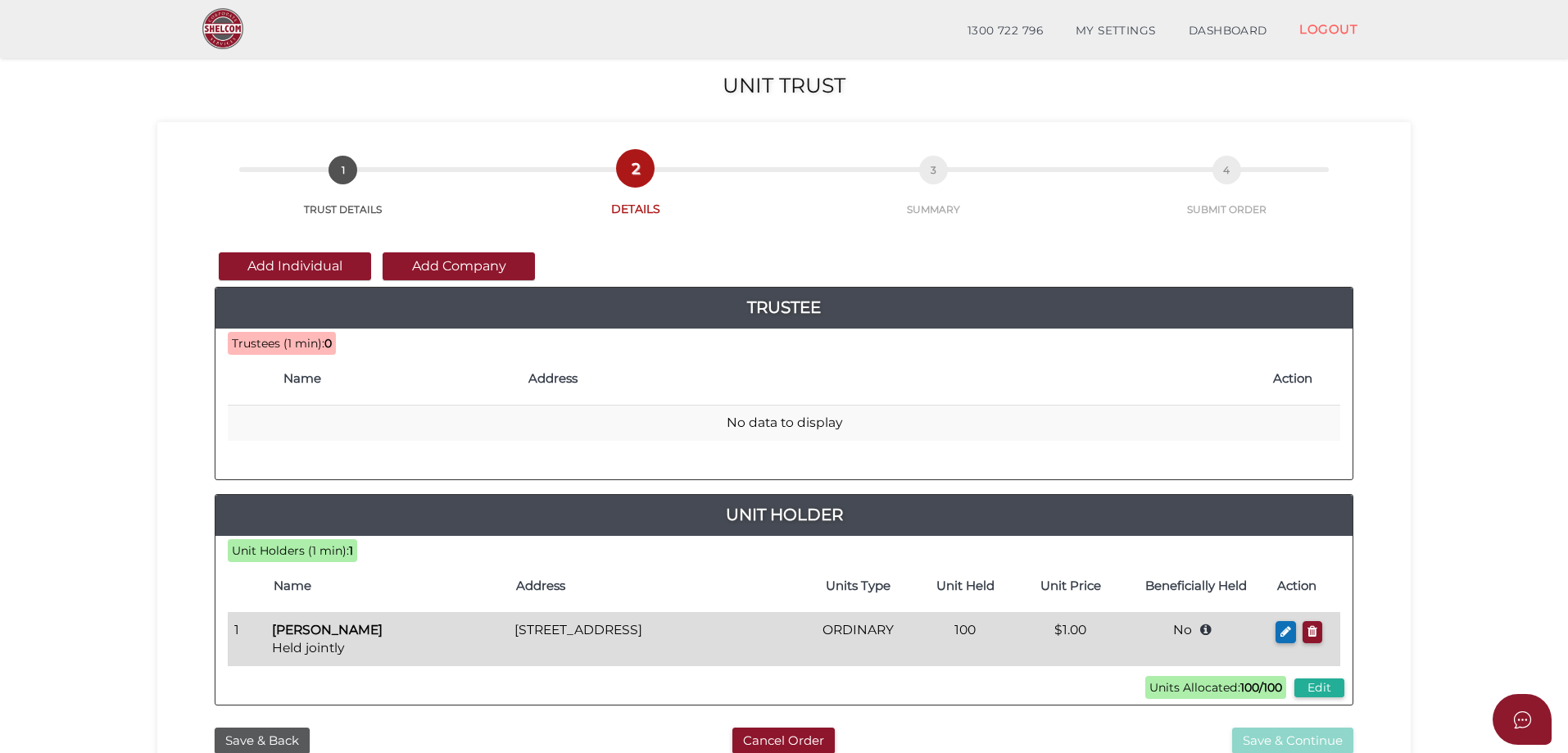
scroll to position [246, 0]
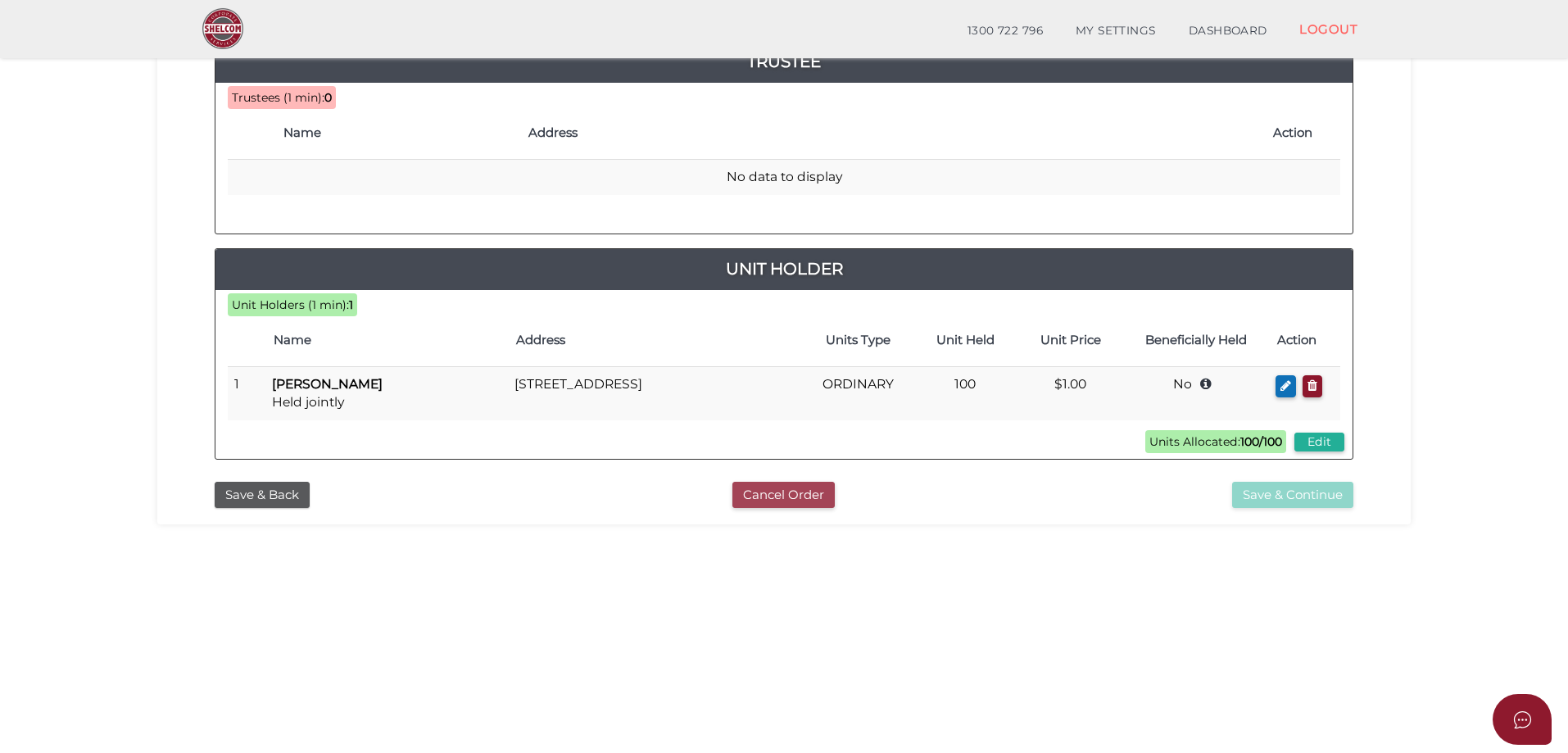
click at [784, 487] on button "Cancel Order" at bounding box center [784, 495] width 102 height 27
